Goal: Find specific page/section: Find specific page/section

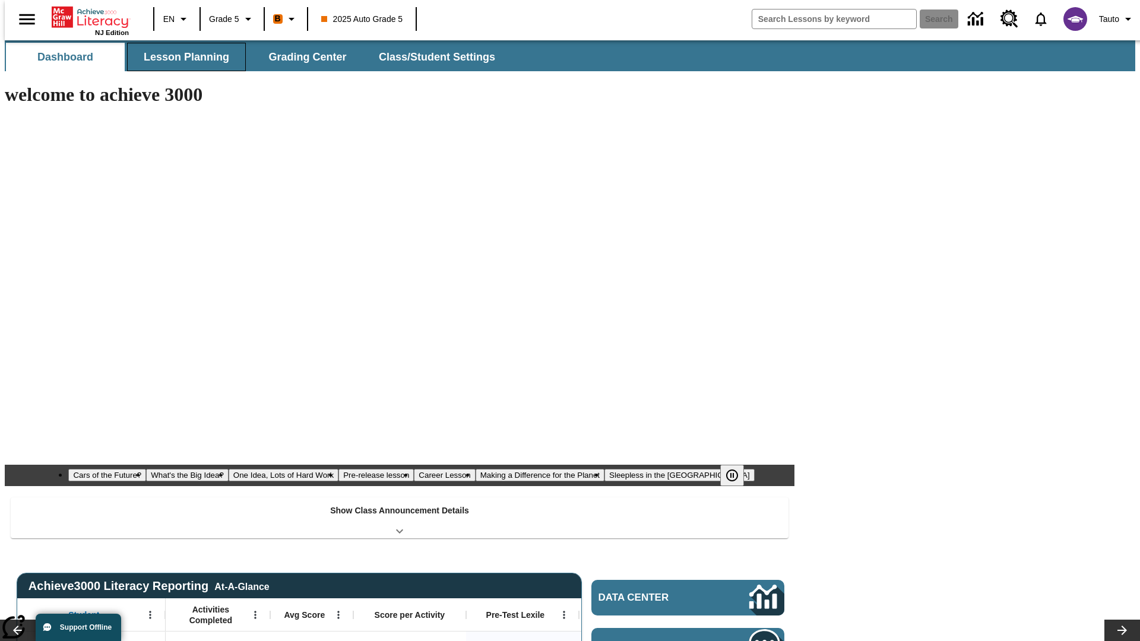
click at [182, 57] on button "Lesson Planning" at bounding box center [186, 57] width 119 height 29
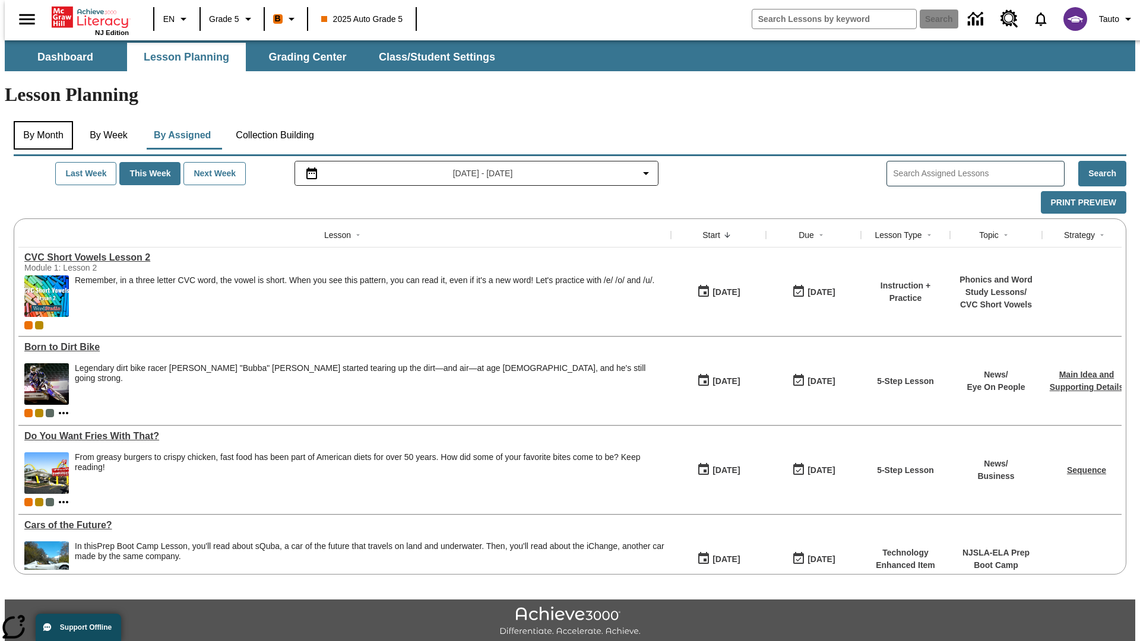
click at [40, 121] on button "By Month" at bounding box center [43, 135] width 59 height 29
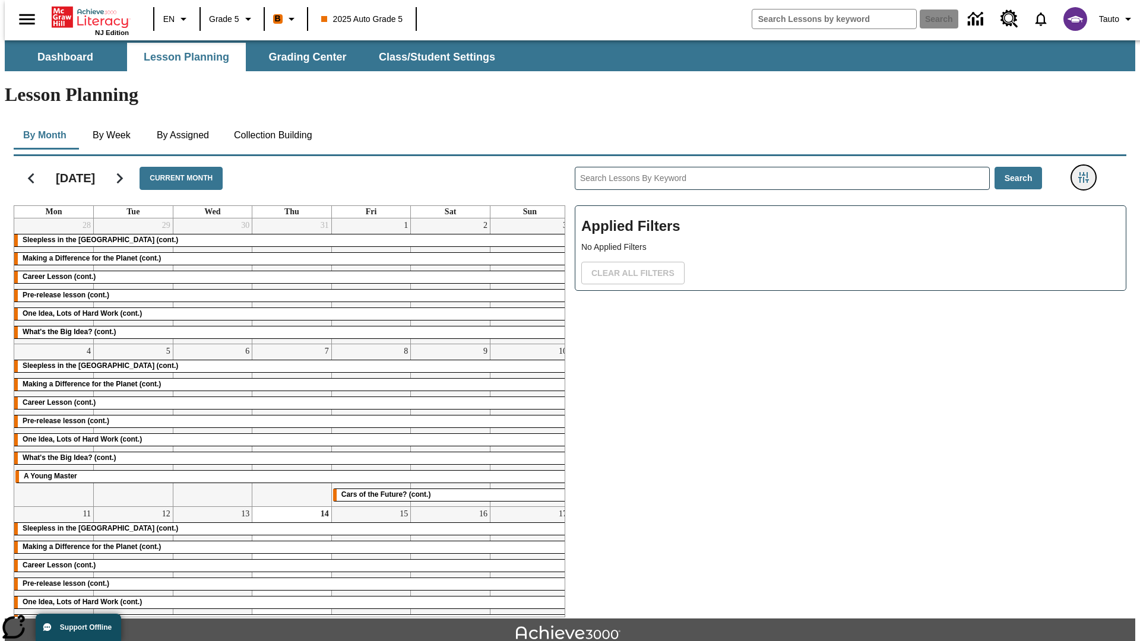
click at [1087, 172] on icon "Filters Side menu" at bounding box center [1083, 177] width 11 height 11
